Goal: Task Accomplishment & Management: Manage account settings

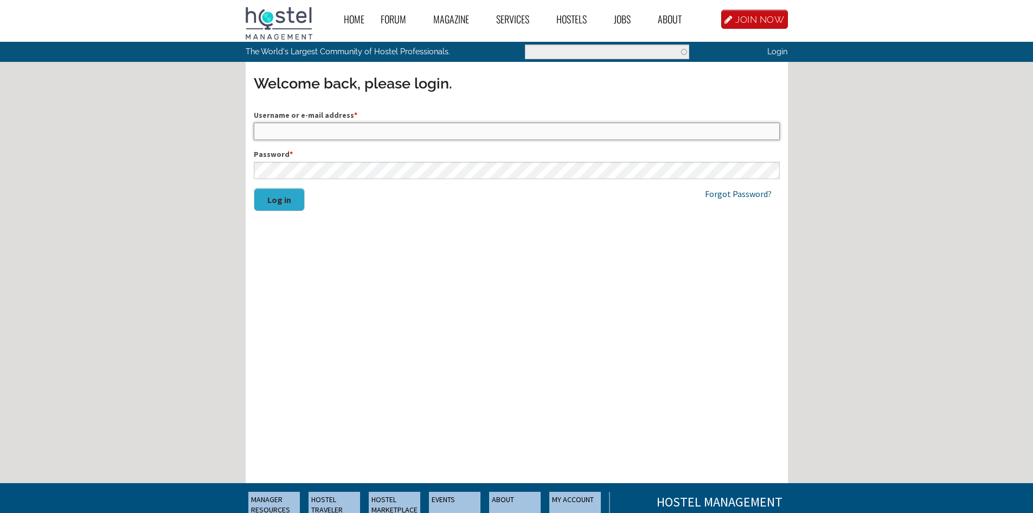
click at [327, 137] on input "Username or e-mail address *" at bounding box center [517, 131] width 526 height 17
click at [333, 128] on input "Username or e-mail address *" at bounding box center [517, 131] width 526 height 17
paste input "Panchoross23@gmail.com"
type input "[EMAIL_ADDRESS][DOMAIN_NAME]"
click at [275, 197] on button "Log in" at bounding box center [279, 199] width 51 height 23
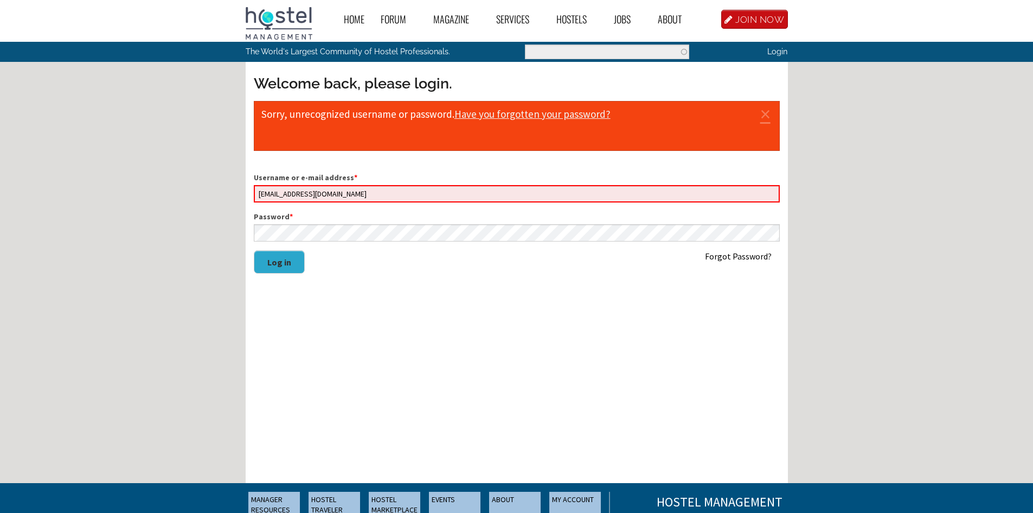
click at [737, 254] on link "Forgot Password?" at bounding box center [738, 256] width 67 height 11
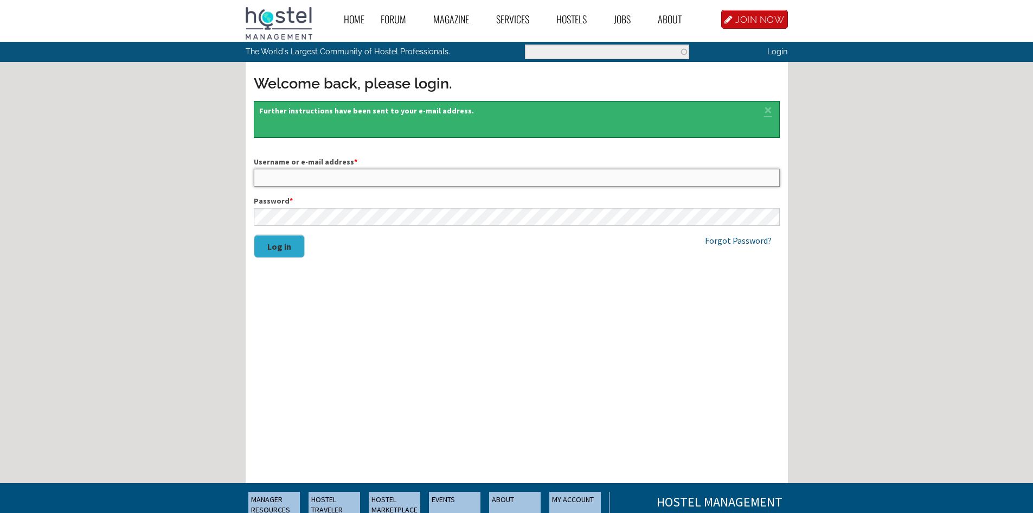
click at [364, 182] on input "Username or e-mail address *" at bounding box center [517, 177] width 526 height 17
type input "panchoross23@gmail.com"
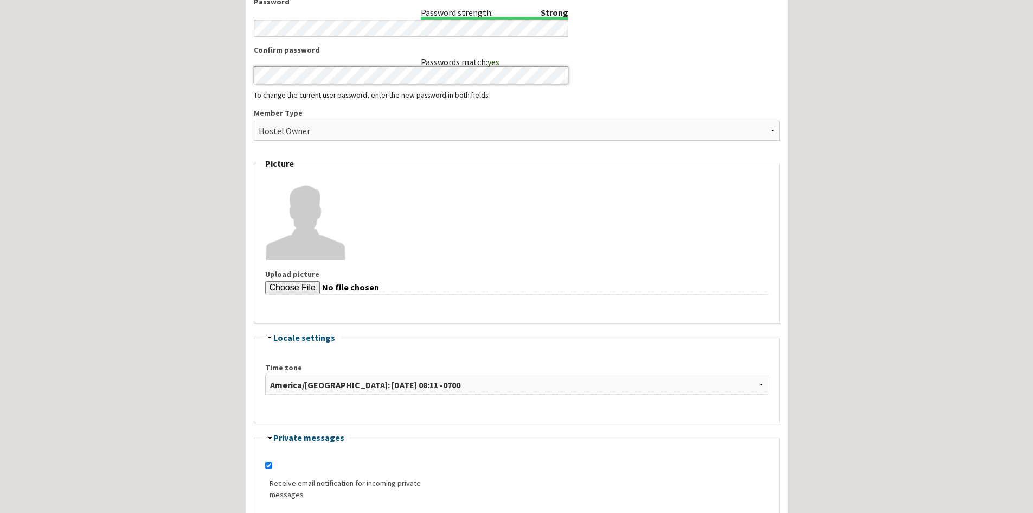
scroll to position [542, 0]
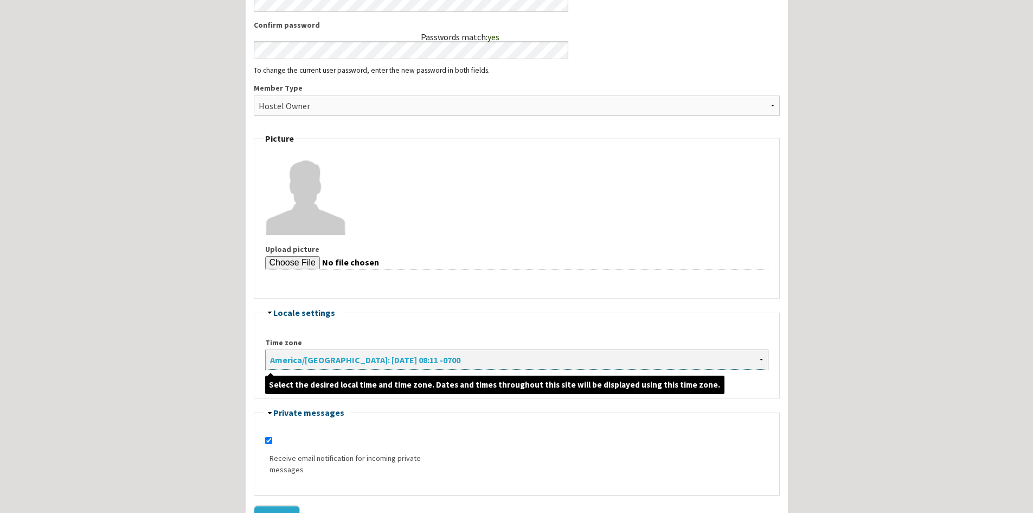
click at [462, 357] on select "Africa/Abidjan: Wednesday, September 24, 2025 - 15:11 +0000 Africa/Accra: Wedne…" at bounding box center [516, 359] width 503 height 20
select select "America/Santiago"
click at [265, 349] on select "Africa/Abidjan: Wednesday, September 24, 2025 - 15:11 +0000 Africa/Accra: Wedne…" at bounding box center [516, 359] width 503 height 20
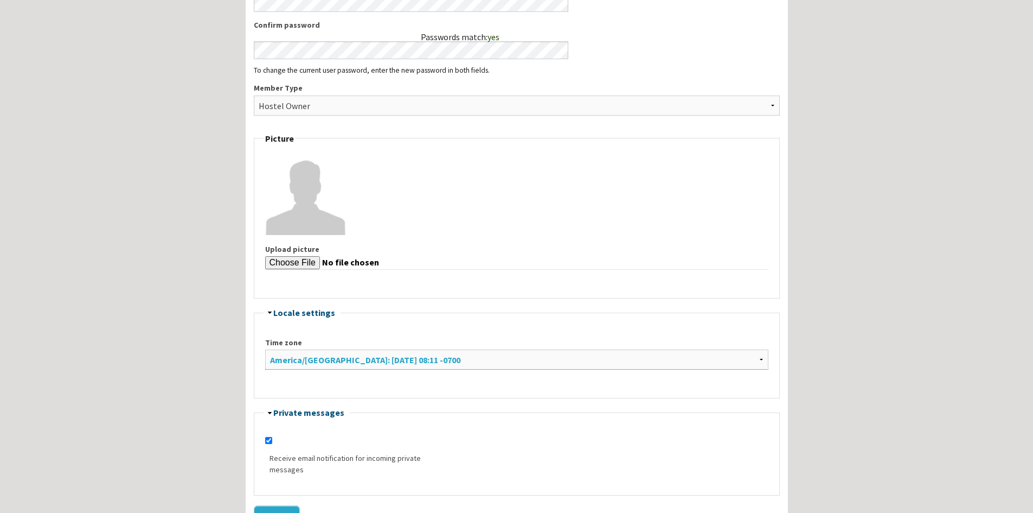
scroll to position [633, 0]
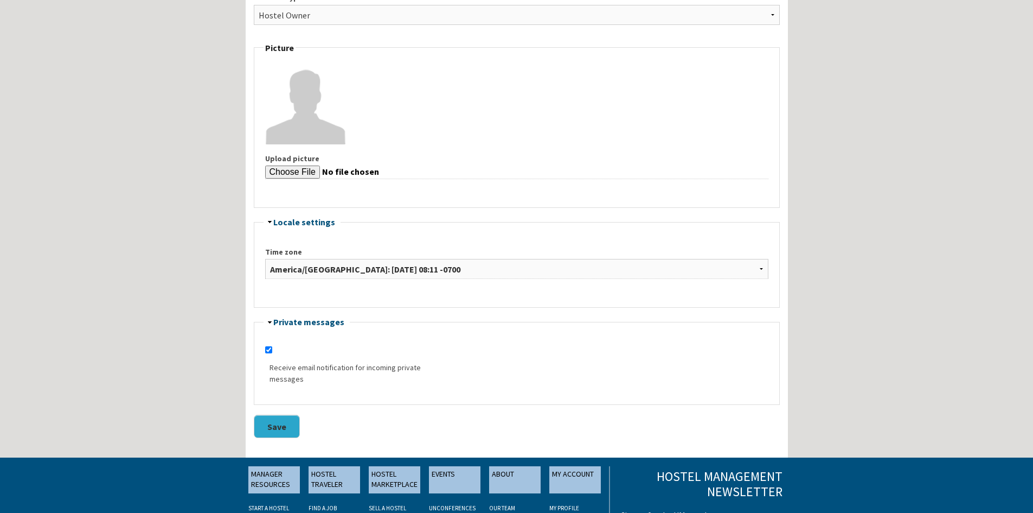
click at [282, 423] on button "Save" at bounding box center [277, 425] width 46 height 23
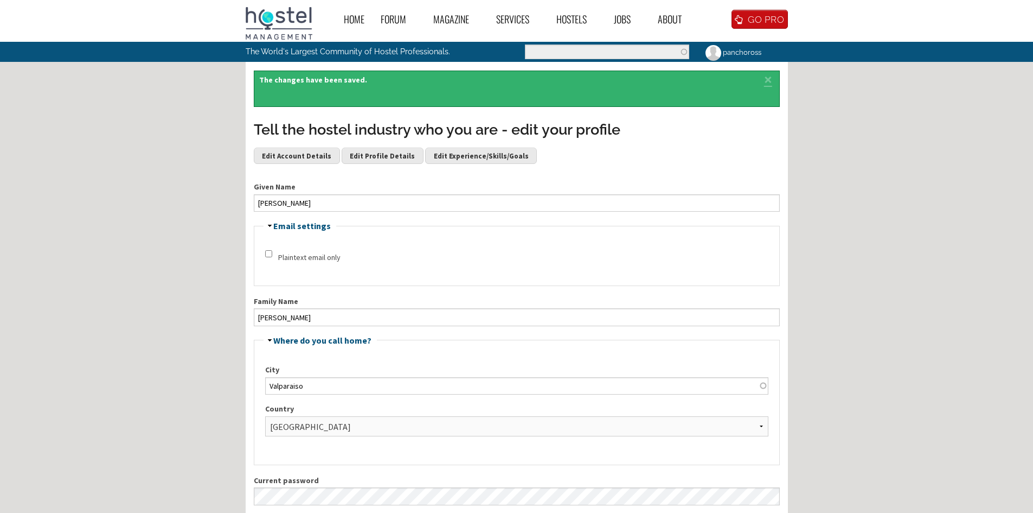
click at [726, 52] on link "panchoross" at bounding box center [733, 52] width 71 height 21
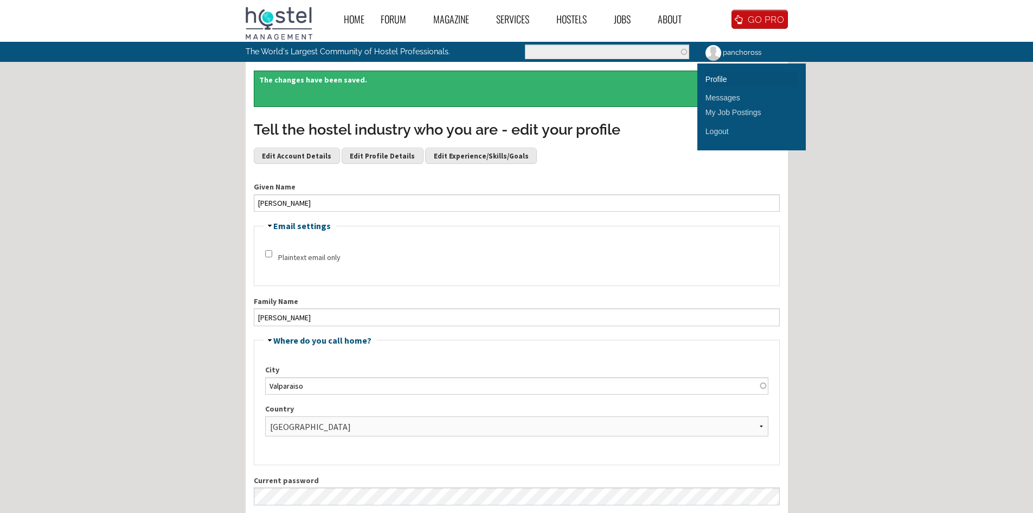
click at [719, 77] on link "Profile" at bounding box center [752, 79] width 92 height 15
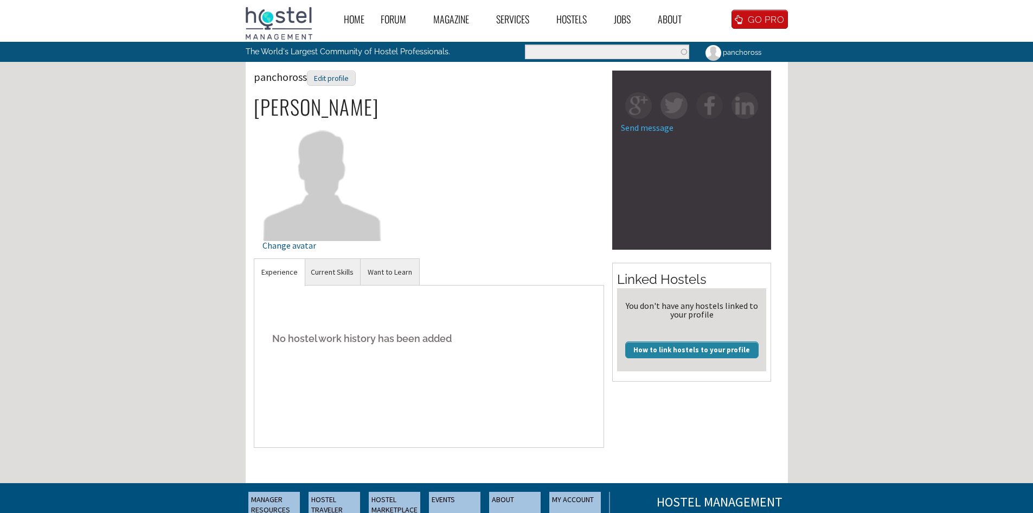
click at [672, 354] on link "How to link hostels to your profile" at bounding box center [691, 349] width 133 height 16
click at [291, 340] on h5 "No hostel work history has been added" at bounding box center [430, 338] width 334 height 33
click at [326, 274] on link "Current Skills" at bounding box center [332, 272] width 57 height 27
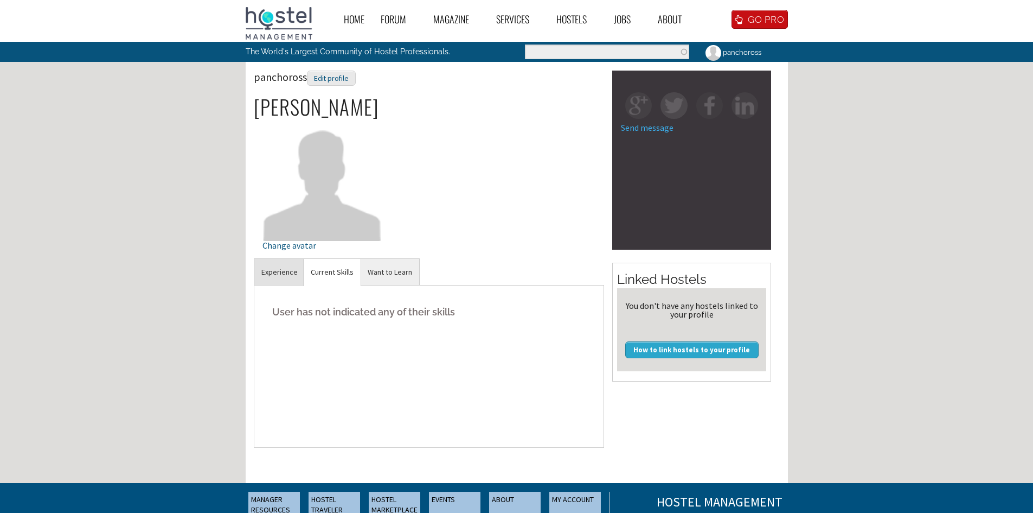
click at [282, 274] on link "Experience" at bounding box center [279, 272] width 50 height 27
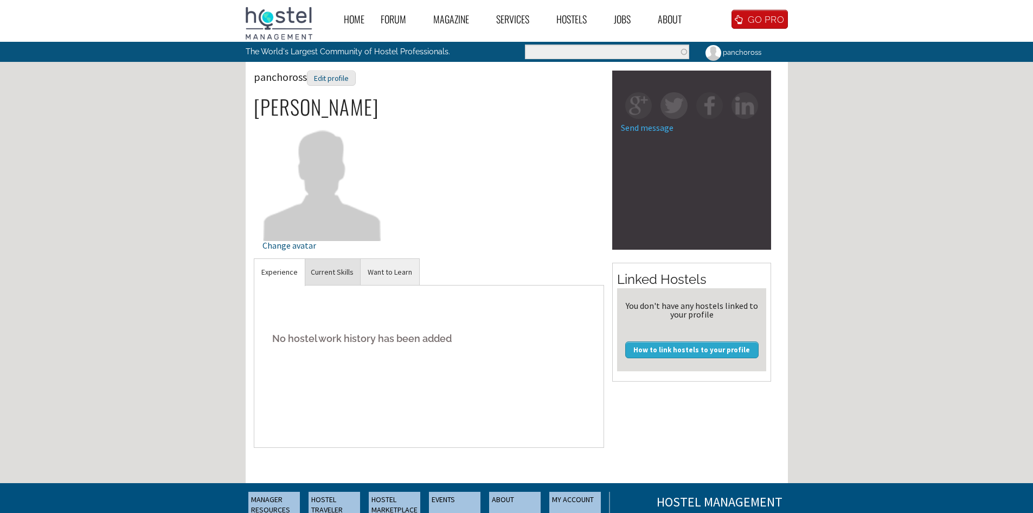
click at [333, 272] on link "Current Skills" at bounding box center [332, 272] width 57 height 27
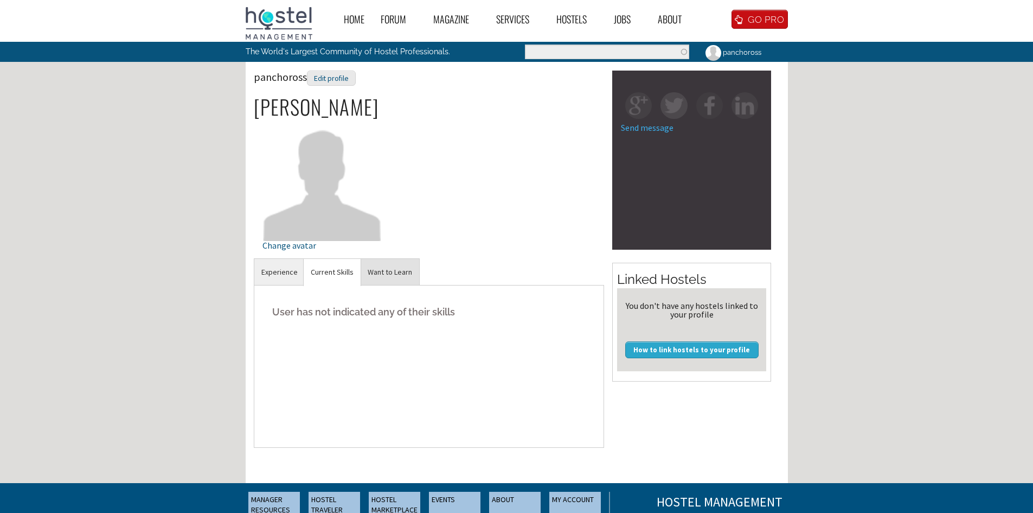
click at [384, 274] on link "Want to Learn" at bounding box center [390, 272] width 59 height 27
click at [314, 276] on link "Current Skills" at bounding box center [332, 272] width 57 height 27
click at [284, 273] on link "Experience" at bounding box center [279, 272] width 50 height 27
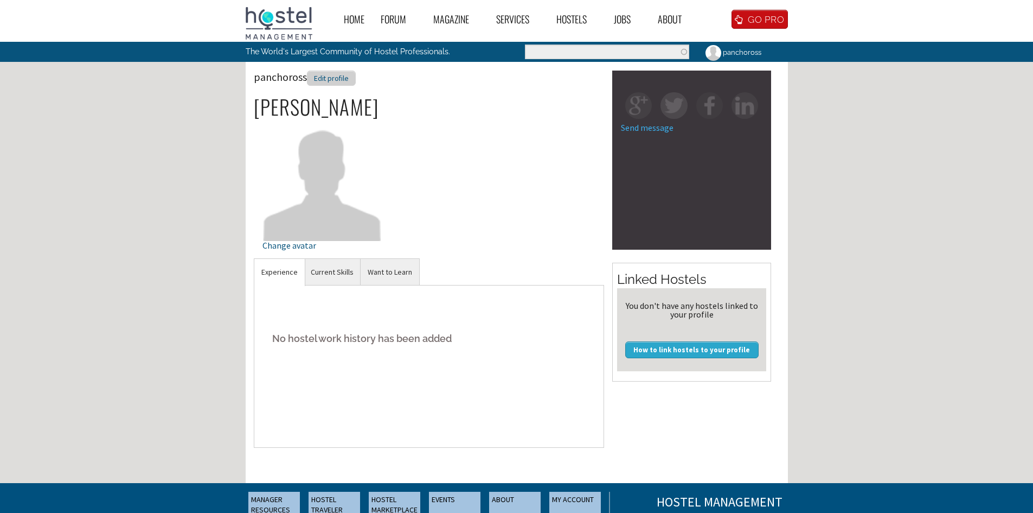
click at [329, 76] on div "Edit profile" at bounding box center [331, 79] width 49 height 16
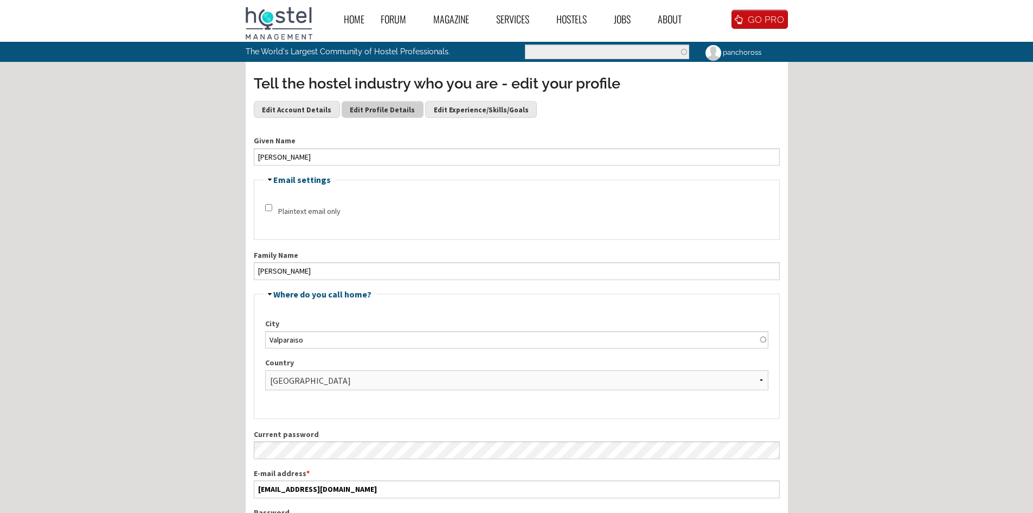
click at [367, 101] on link "Edit Profile Details" at bounding box center [383, 109] width 82 height 16
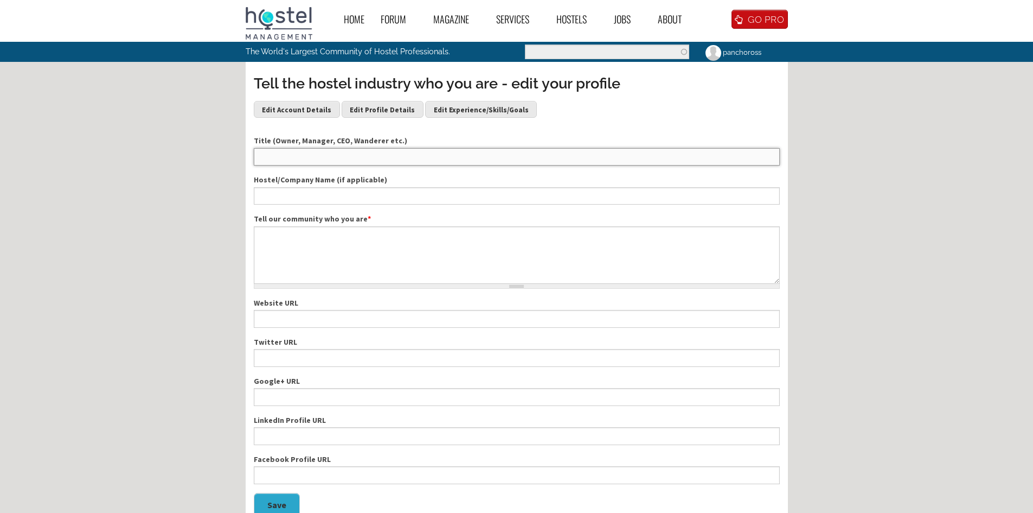
click at [310, 160] on input "Title (Owner, Manager, CEO, Wanderer etc.)" at bounding box center [517, 156] width 526 height 17
type input "CEO"
click at [297, 197] on input "Hostel/Company Name (if applicable)" at bounding box center [517, 195] width 526 height 17
type input "Maki Hostels"
click at [304, 246] on textarea "Tell our community who you are *" at bounding box center [517, 254] width 526 height 57
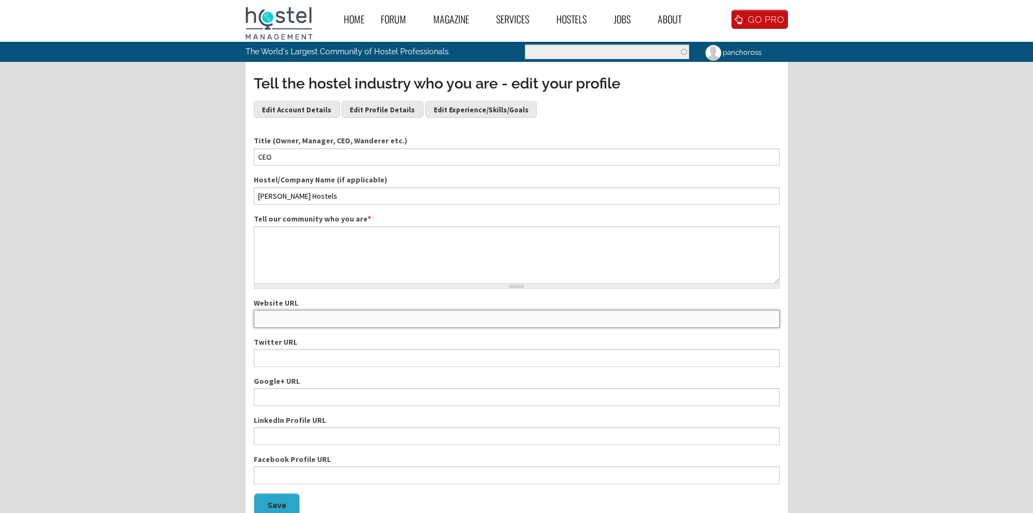
click at [307, 319] on input "Website URL" at bounding box center [517, 318] width 526 height 17
paste input "https://makihostels.com/"
type input "https://makihostels.com/"
click at [306, 398] on input "Google+ URL" at bounding box center [517, 396] width 526 height 17
paste input "https://www.google.cl/maps/place/Maki+Hostels++Suites+Valparaiso/@-33.0366976,-…"
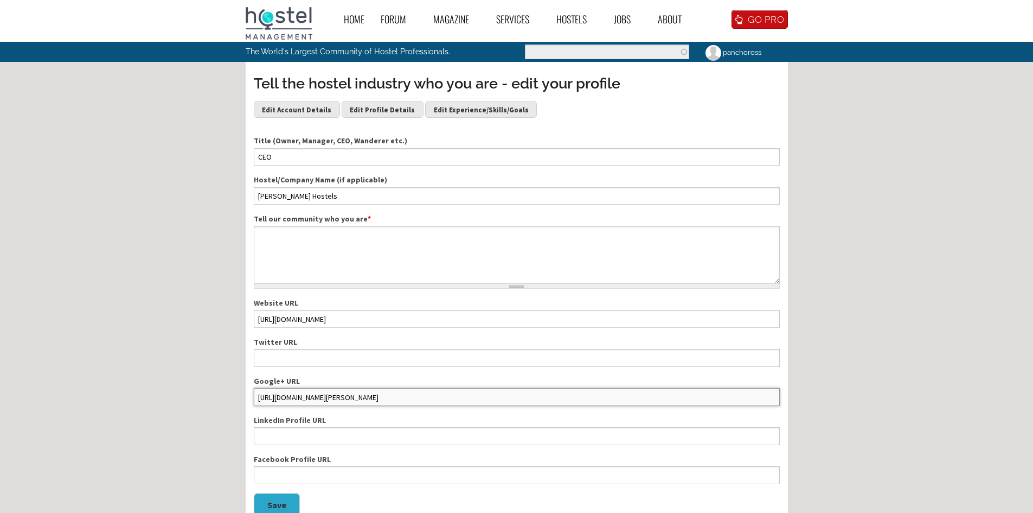
scroll to position [0, 389]
type input "https://www.google.cl/maps/place/Maki+Hostels++Suites+Valparaiso/@-33.0366976,-…"
click at [297, 439] on input "LinkedIn Profile URL" at bounding box center [517, 435] width 526 height 17
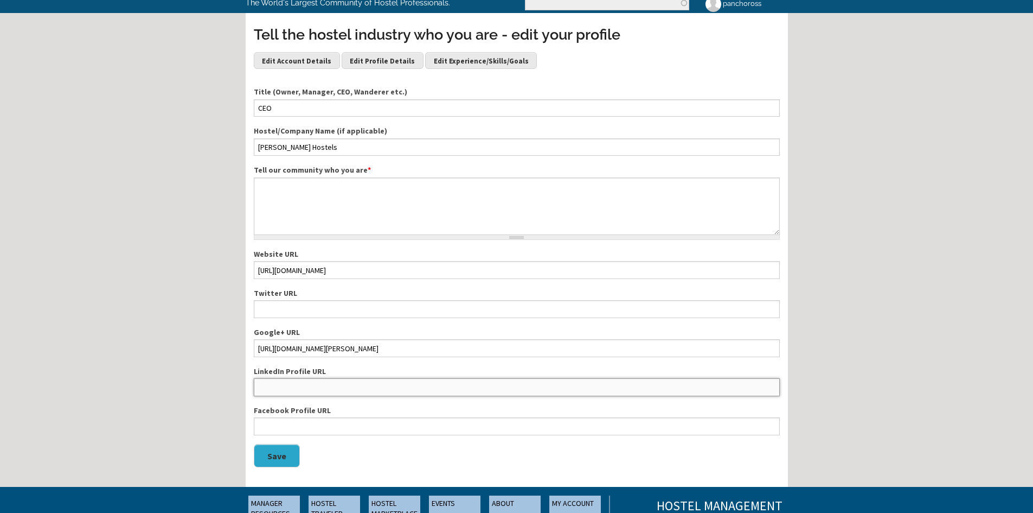
scroll to position [0, 0]
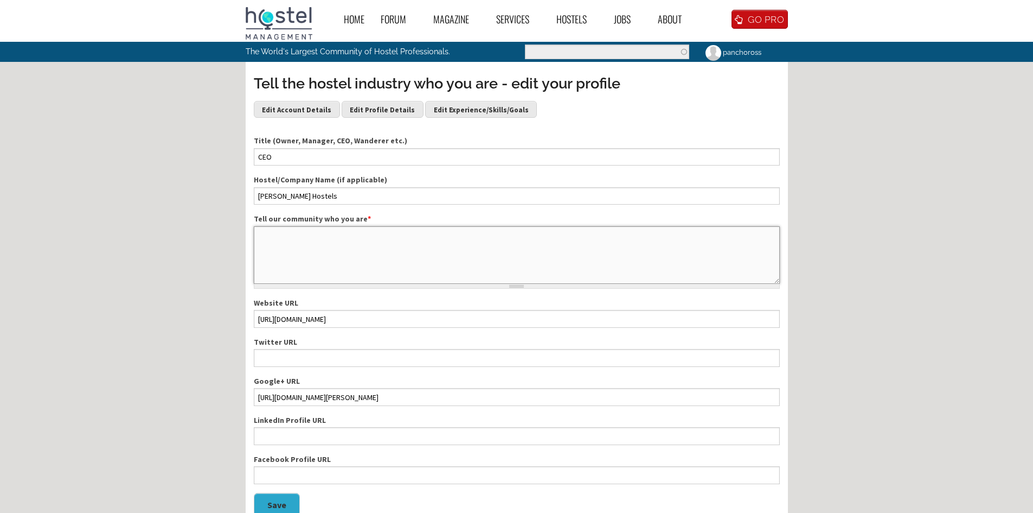
click at [332, 238] on textarea "Tell our community who you are *" at bounding box center [517, 254] width 526 height 57
